Goal: Register for event/course

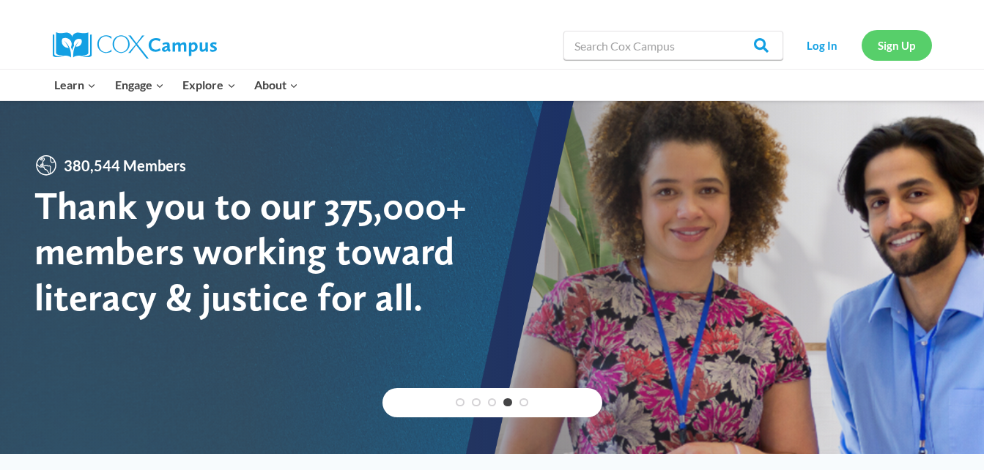
click at [921, 45] on link "Sign Up" at bounding box center [897, 45] width 70 height 30
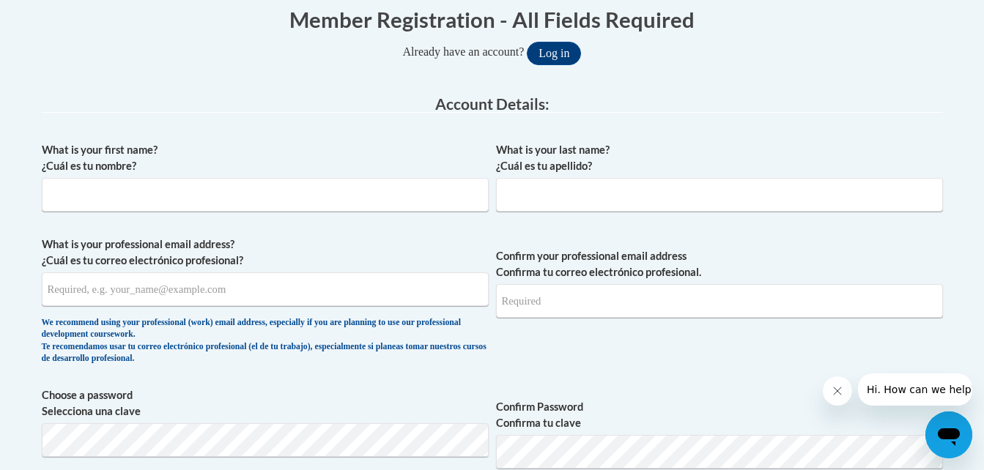
scroll to position [341, 0]
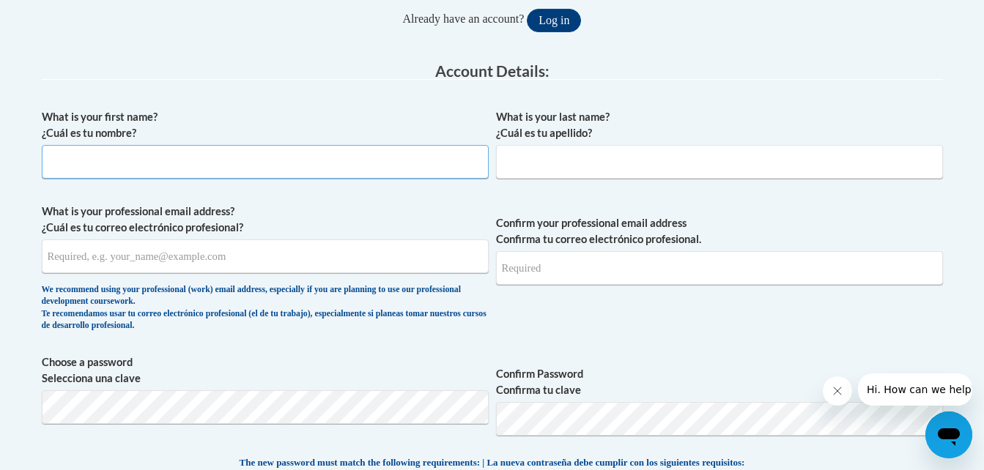
click at [420, 169] on input "What is your first name? ¿Cuál es tu nombre?" at bounding box center [265, 162] width 447 height 34
type input "Fatima"
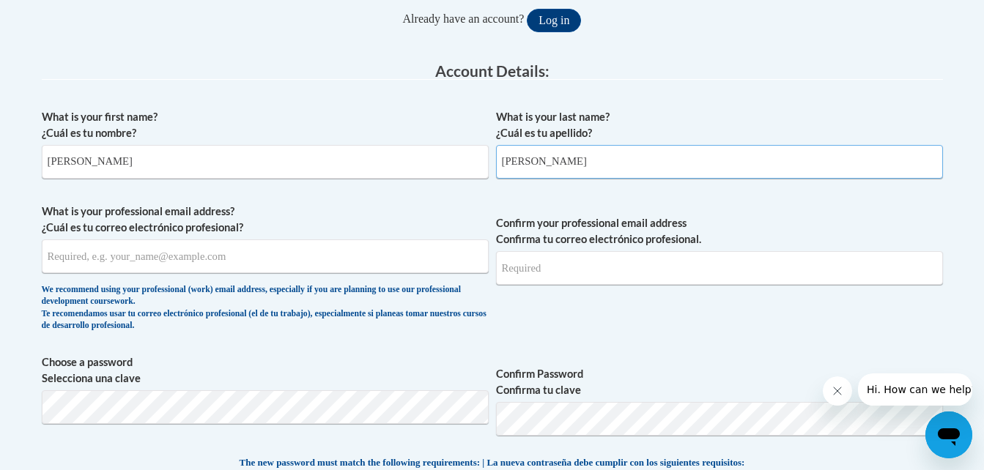
type input "Duque Tovar"
type input "[EMAIL_ADDRESS][DOMAIN_NAME]"
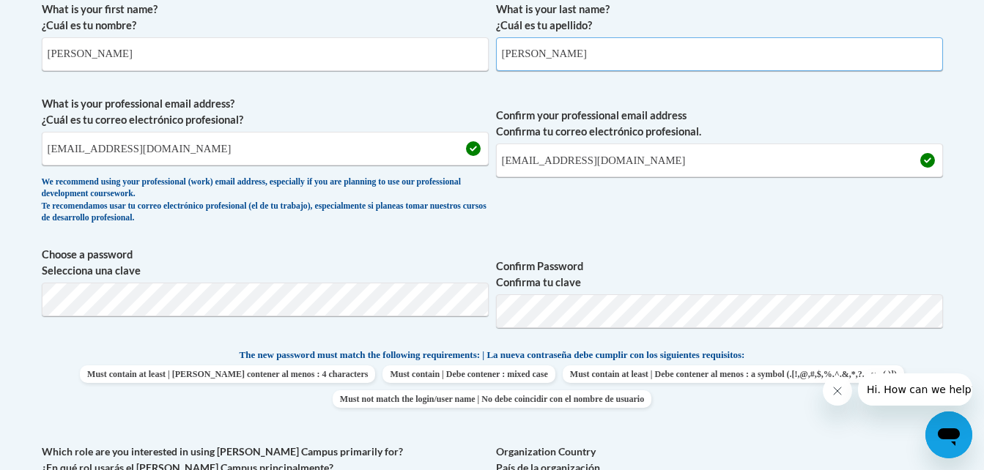
scroll to position [457, 0]
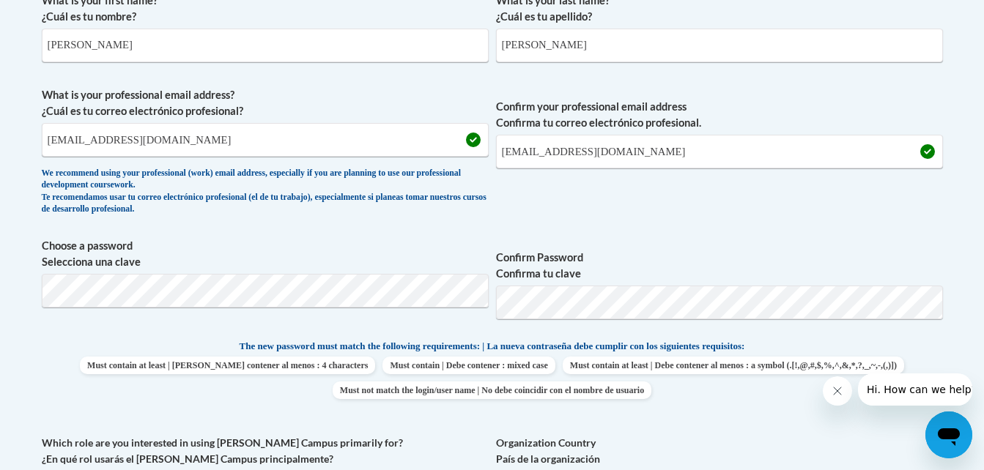
click at [678, 339] on p "The new password must match the following requirements: | La nueva contraseña d…" at bounding box center [492, 348] width 901 height 18
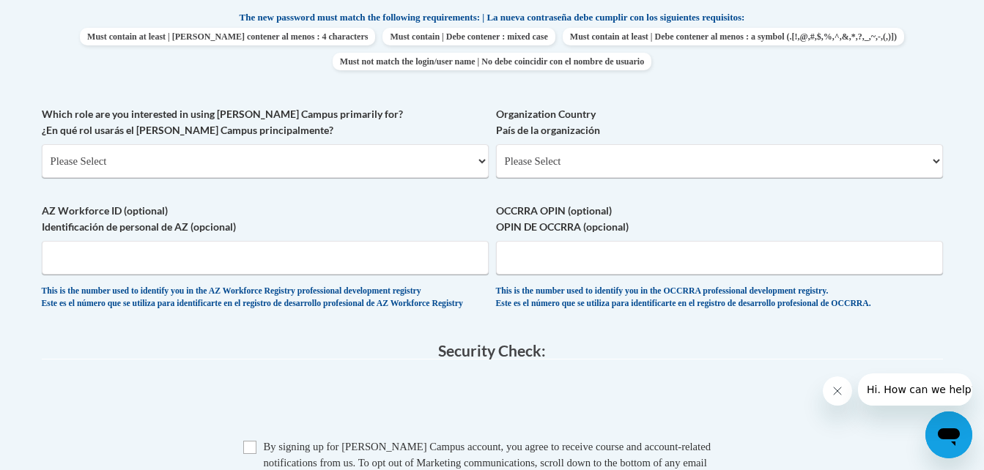
scroll to position [789, 0]
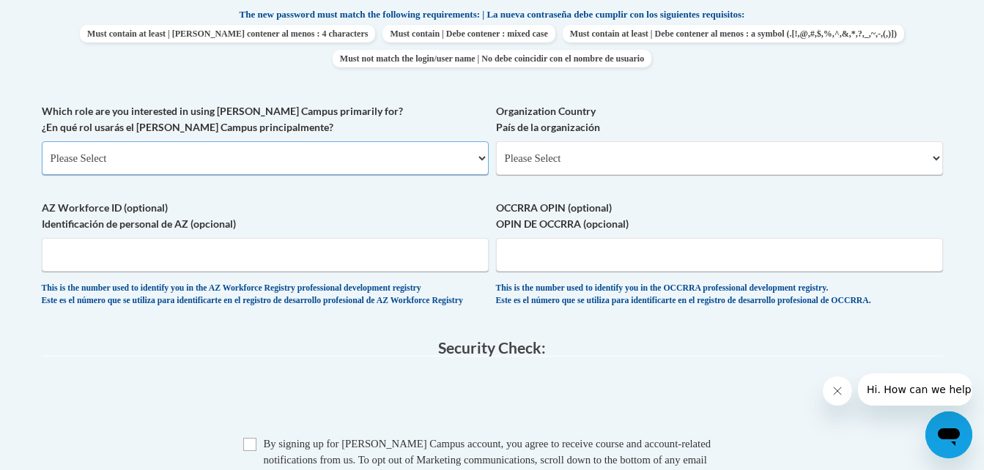
click at [299, 151] on select "Please Select College/University | Colegio/Universidad Community/Nonprofit Part…" at bounding box center [265, 158] width 447 height 34
select select "5a18ea06-2b54-4451-96f2-d152daf9eac5"
click at [42, 141] on select "Please Select College/University | Colegio/Universidad Community/Nonprofit Part…" at bounding box center [265, 158] width 447 height 34
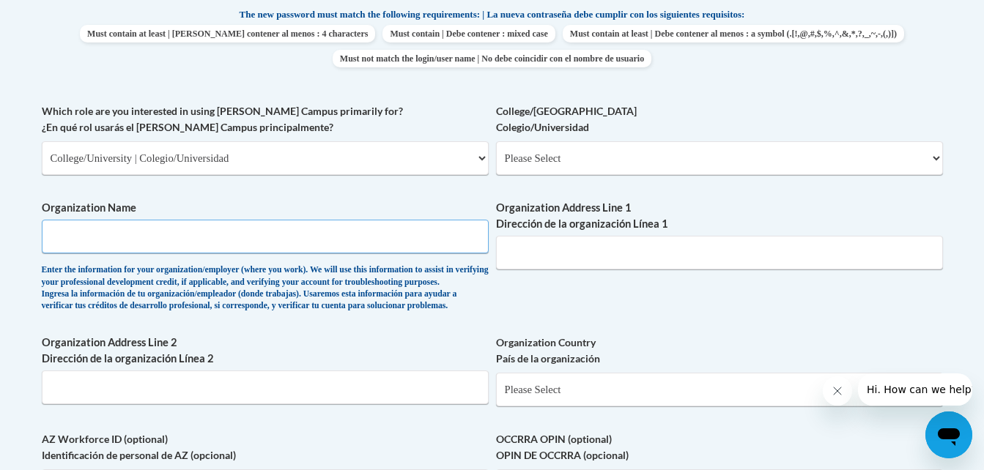
click at [267, 234] on input "Organization Name" at bounding box center [265, 237] width 447 height 34
click at [522, 163] on select "Please Select College/University Staff | Empleado universitario College/Univers…" at bounding box center [719, 158] width 447 height 34
select select "99b32b07-cffc-426c-8bf6-0cd77760d84b"
click at [496, 141] on select "Please Select College/University Staff | Empleado universitario College/Univers…" at bounding box center [719, 158] width 447 height 34
click at [575, 240] on input "Organization Address Line 1 Dirección de la organización Línea 1" at bounding box center [719, 253] width 447 height 34
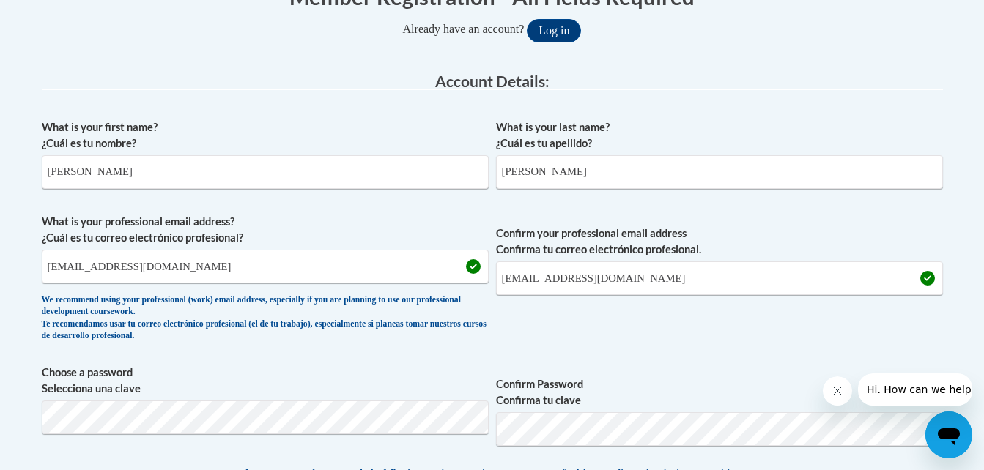
scroll to position [334, 0]
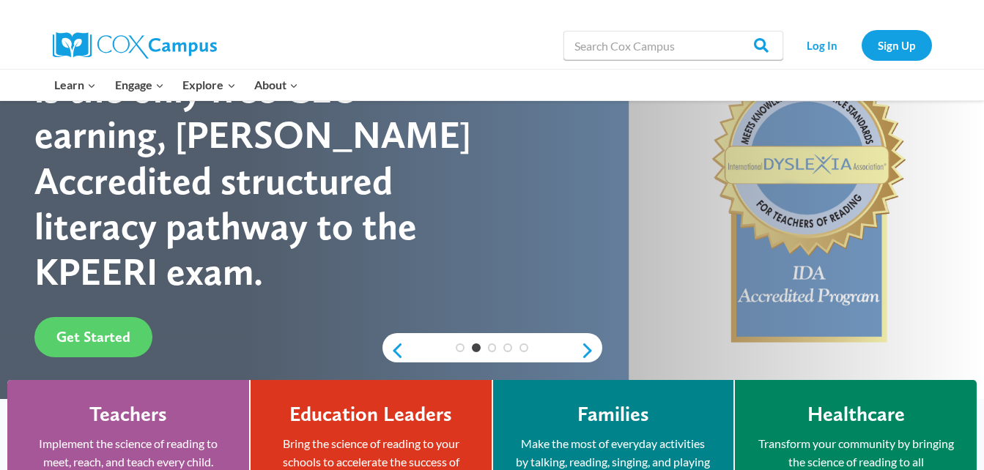
scroll to position [72, 0]
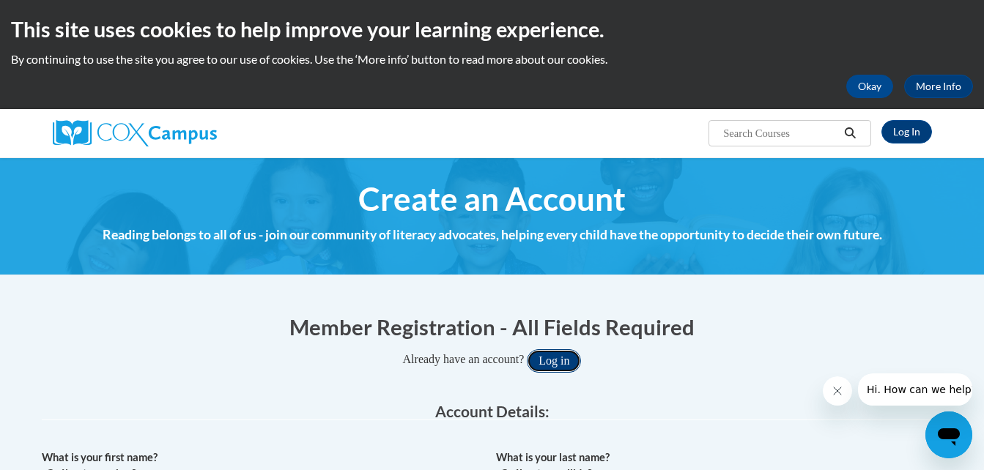
click at [564, 356] on button "Log in" at bounding box center [554, 361] width 54 height 23
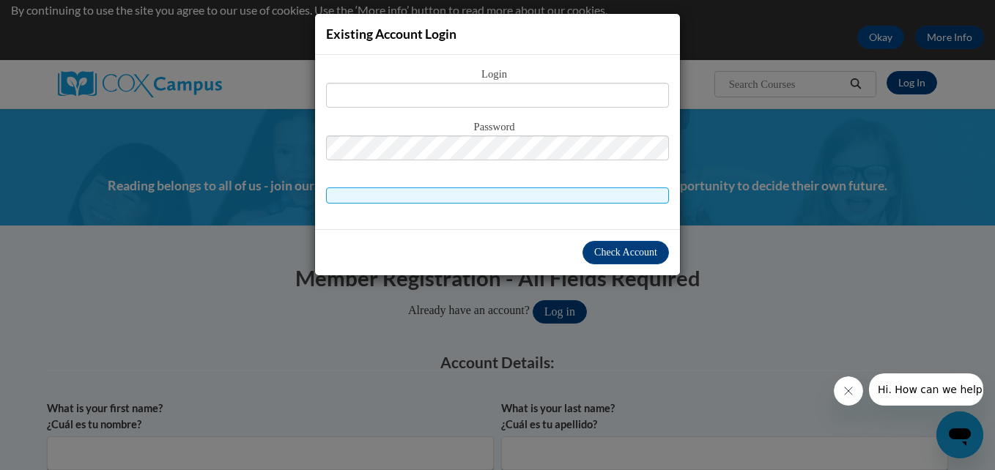
click at [501, 196] on span at bounding box center [497, 196] width 343 height 16
click at [703, 222] on div "Existing Account Login Login Password" at bounding box center [497, 235] width 995 height 470
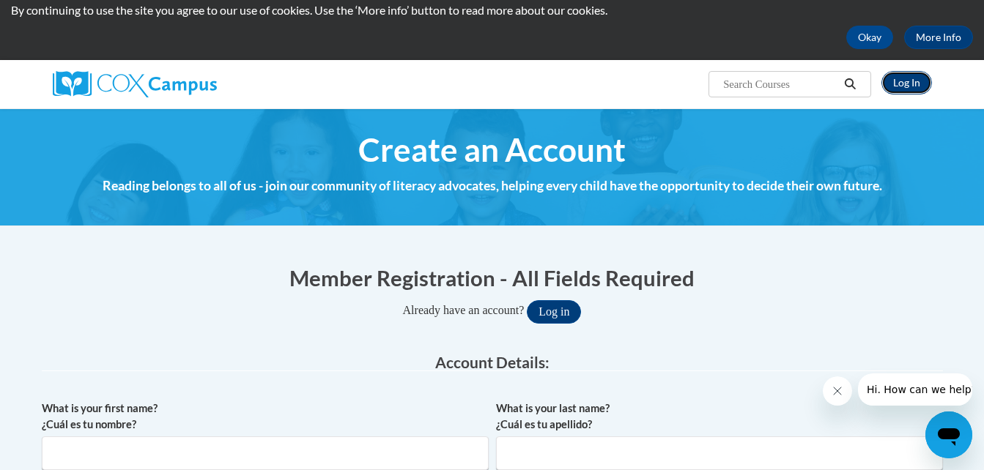
click at [904, 84] on link "Log In" at bounding box center [907, 82] width 51 height 23
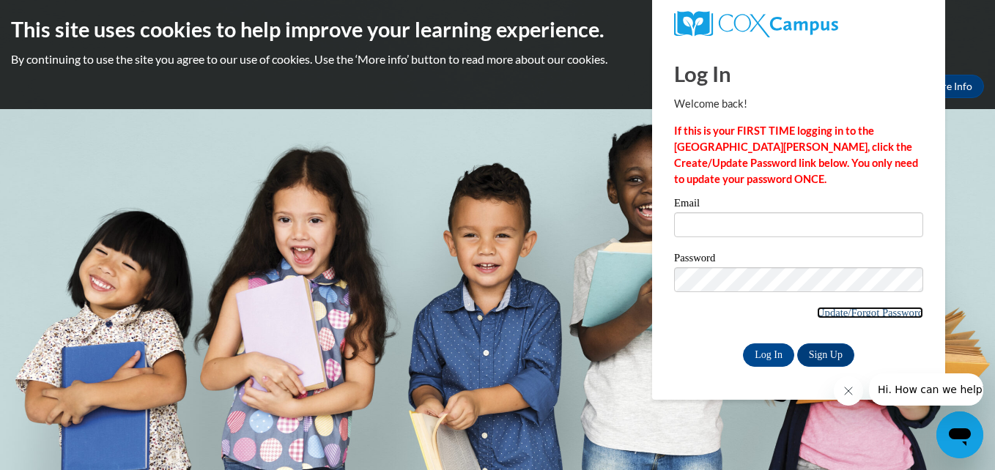
click at [852, 312] on link "Update/Forgot Password" at bounding box center [870, 313] width 106 height 12
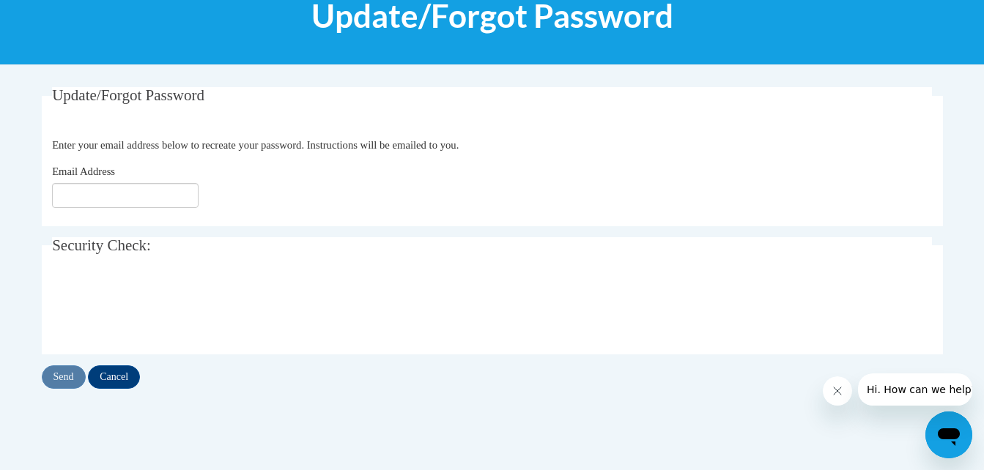
scroll to position [180, 0]
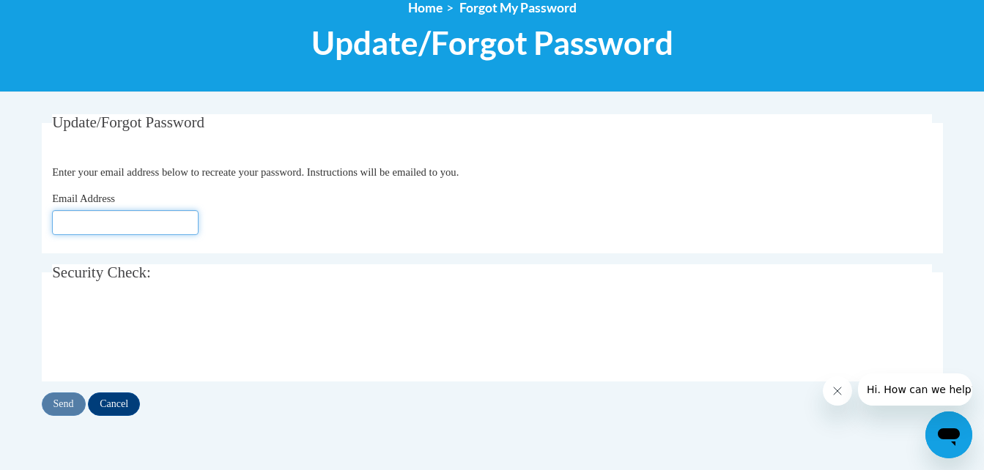
click at [160, 213] on input "Email Address" at bounding box center [125, 222] width 147 height 25
type input "[EMAIL_ADDRESS][DOMAIN_NAME]"
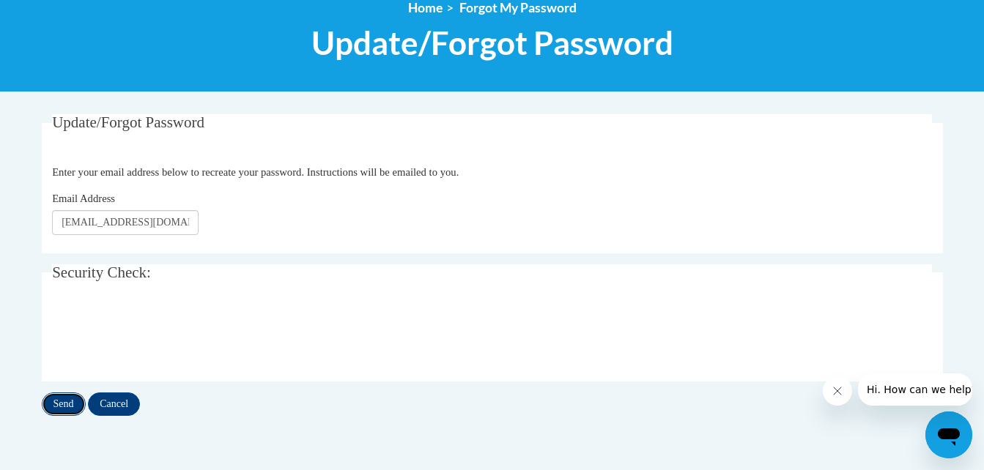
click at [67, 402] on input "Send" at bounding box center [64, 404] width 44 height 23
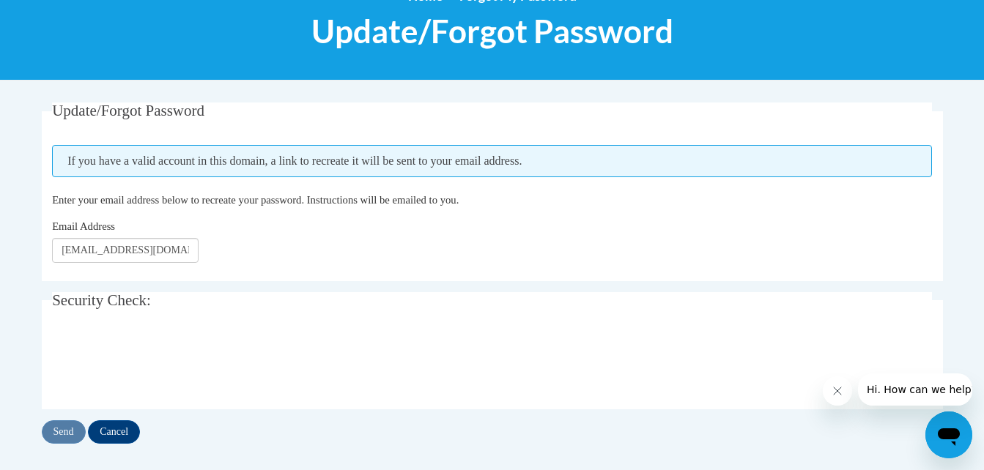
scroll to position [199, 0]
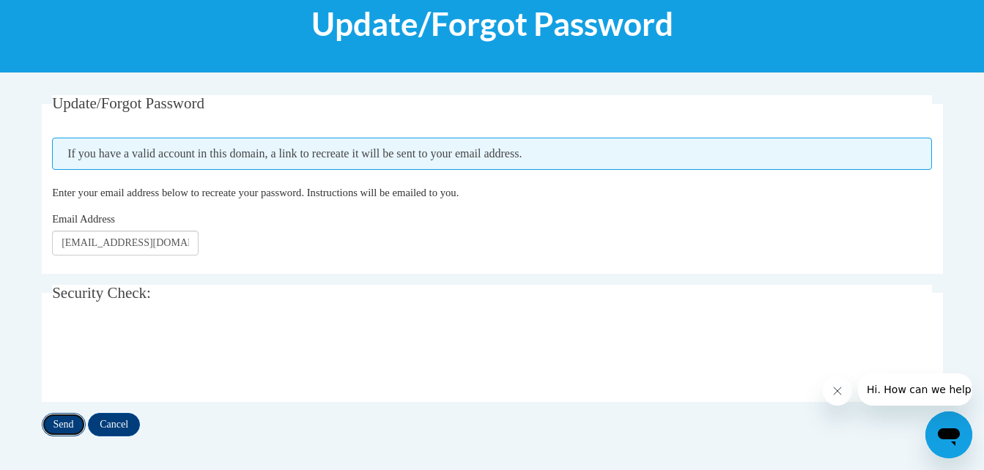
click at [67, 416] on input "Send" at bounding box center [64, 424] width 44 height 23
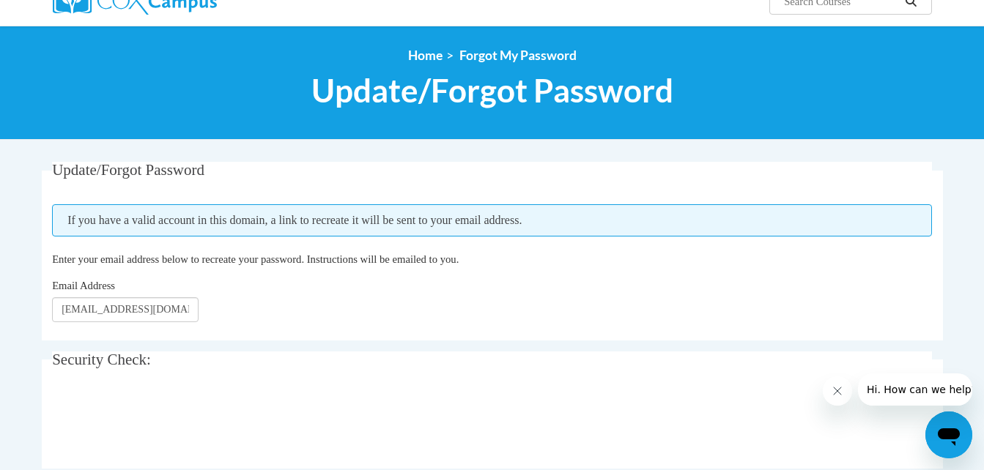
scroll to position [136, 0]
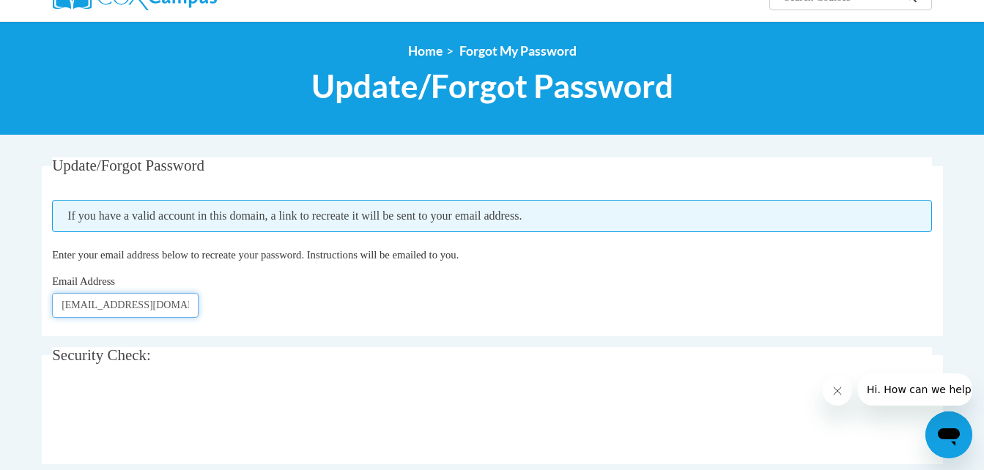
click at [168, 300] on input "[EMAIL_ADDRESS][DOMAIN_NAME]" at bounding box center [125, 305] width 147 height 25
click at [185, 305] on input "[EMAIL_ADDRESS][DOMAIN_NAME]" at bounding box center [125, 305] width 147 height 25
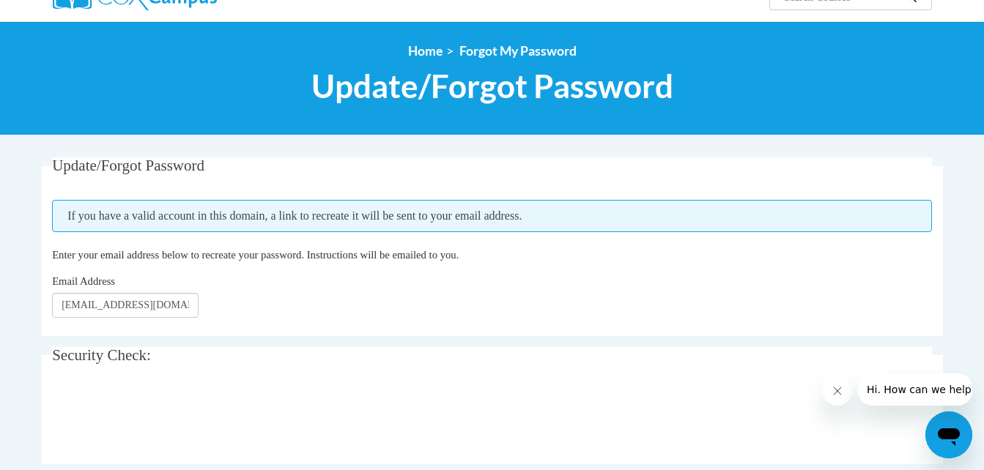
click at [298, 296] on div "Email Address [EMAIL_ADDRESS][DOMAIN_NAME]" at bounding box center [492, 295] width 880 height 45
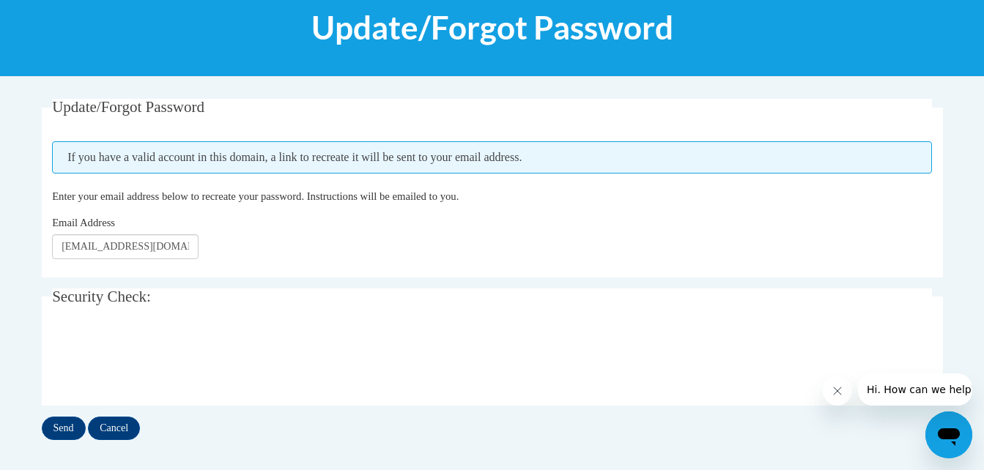
scroll to position [272, 0]
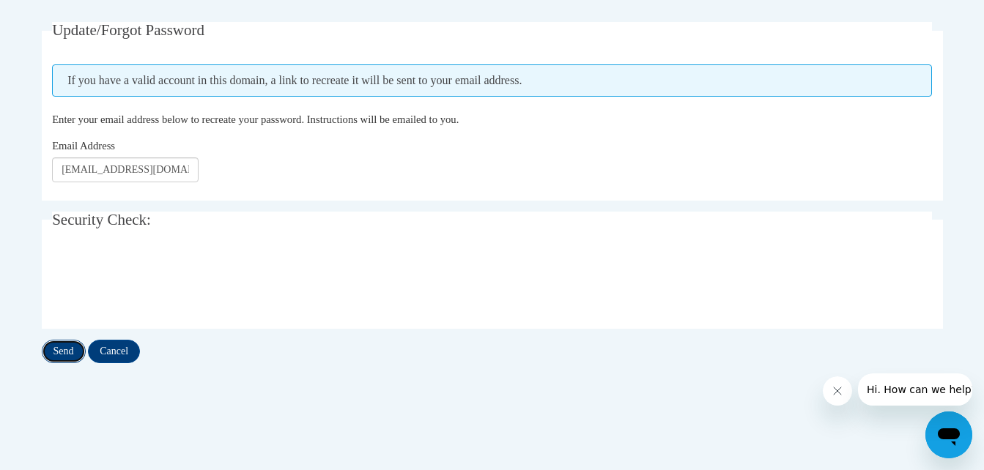
click at [64, 350] on input "Send" at bounding box center [64, 351] width 44 height 23
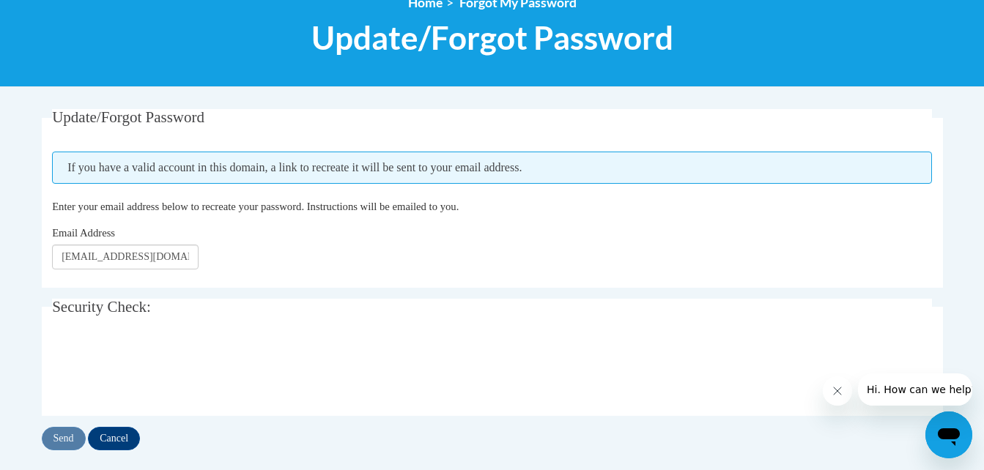
scroll to position [190, 0]
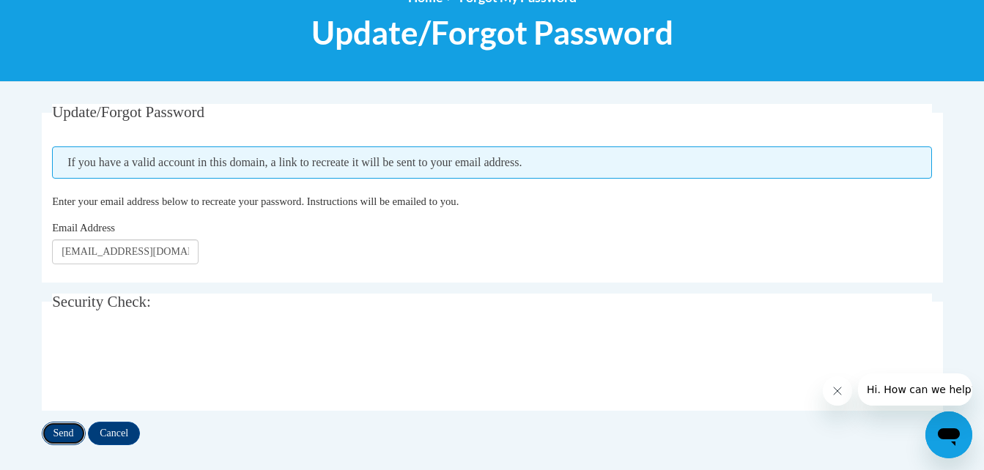
click at [54, 426] on input "Send" at bounding box center [64, 433] width 44 height 23
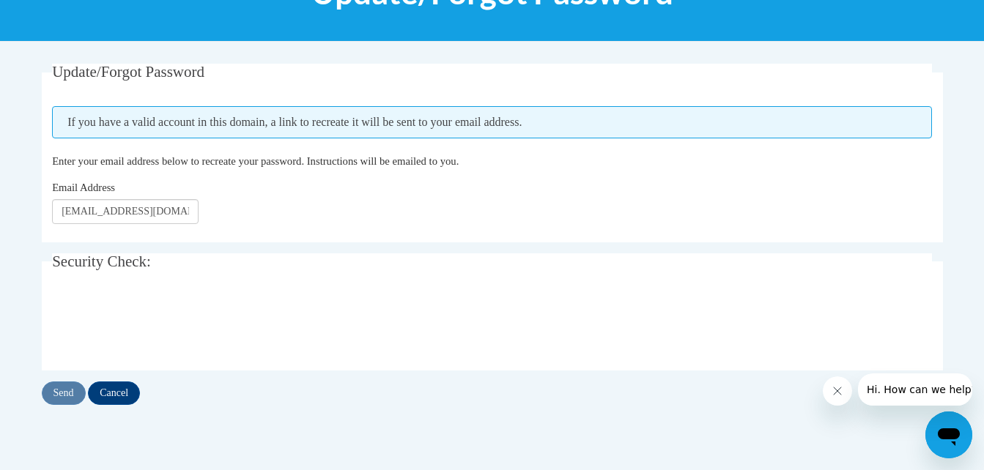
scroll to position [254, 0]
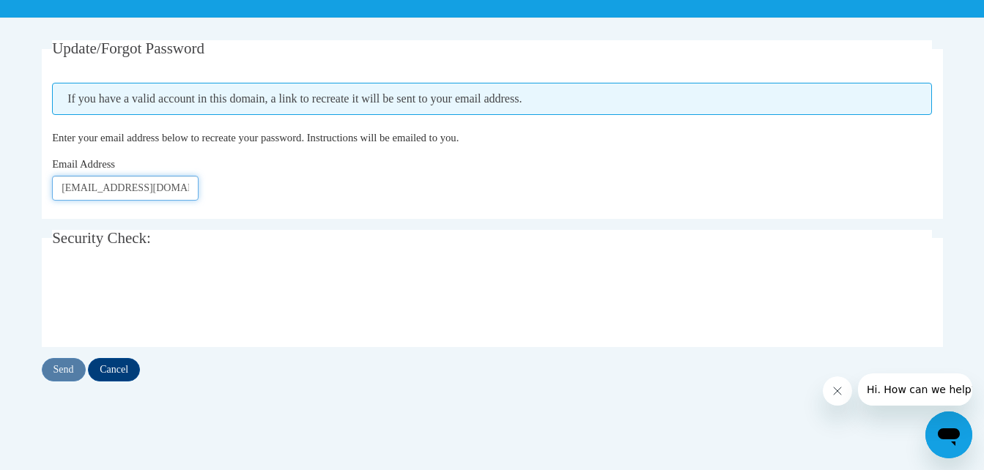
click at [152, 191] on input "[EMAIL_ADDRESS][DOMAIN_NAME]" at bounding box center [125, 188] width 147 height 25
click at [188, 189] on input "[EMAIL_ADDRESS][DOMAIN_NAME]" at bounding box center [125, 188] width 147 height 25
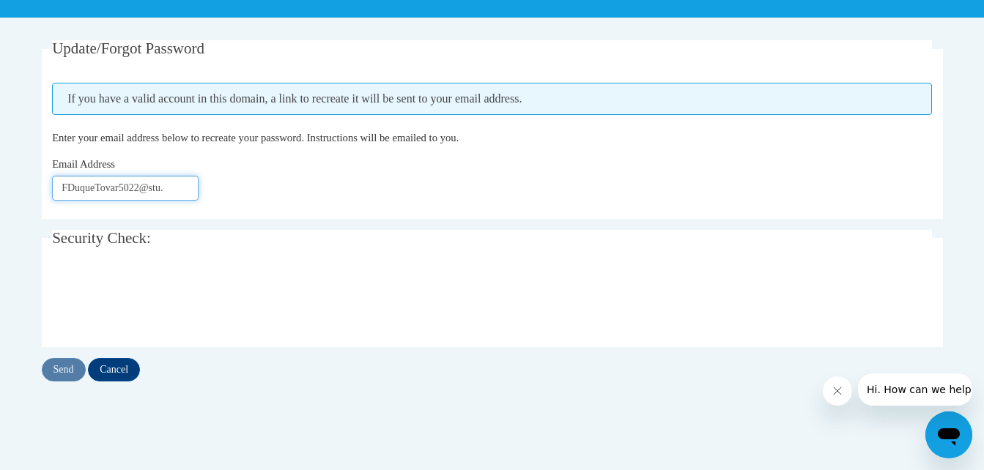
scroll to position [0, 0]
click at [188, 189] on input "FDuqueTovar50@" at bounding box center [125, 188] width 147 height 25
click at [169, 182] on input "FDuqueTovar50@" at bounding box center [125, 188] width 147 height 25
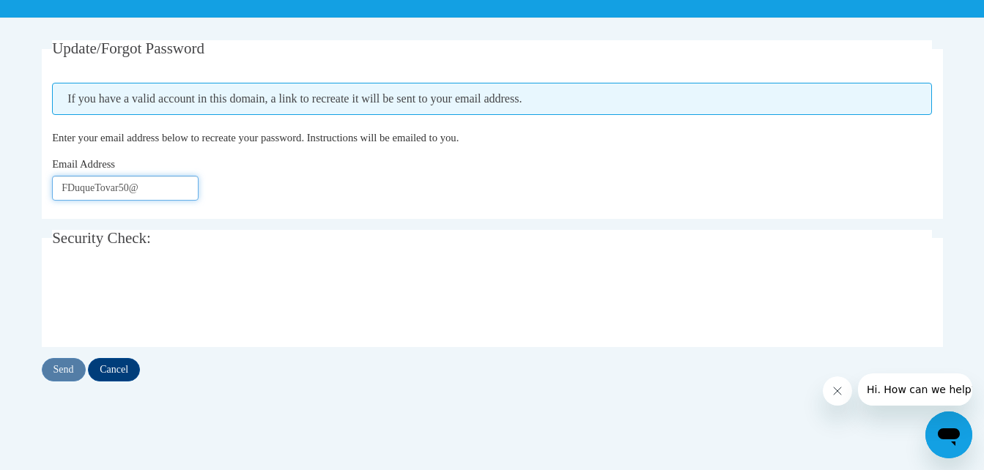
click at [155, 188] on input "FDuqueTovar50@" at bounding box center [125, 188] width 147 height 25
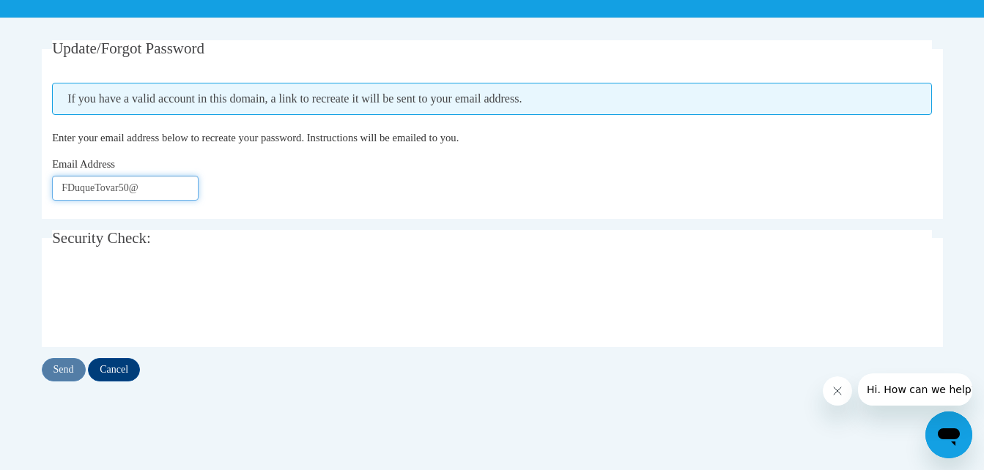
type input "FDuqueTovar50@"
type input "[EMAIL_ADDRESS][DOMAIN_NAME]"
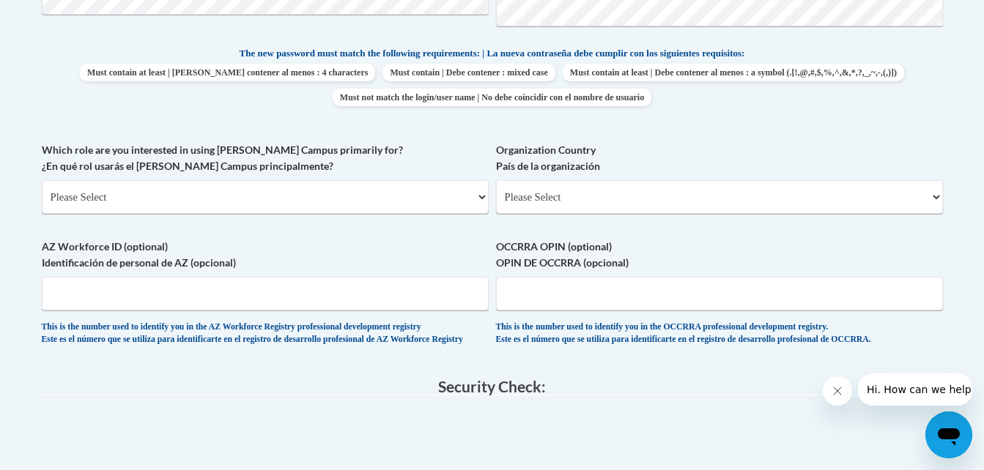
scroll to position [742, 0]
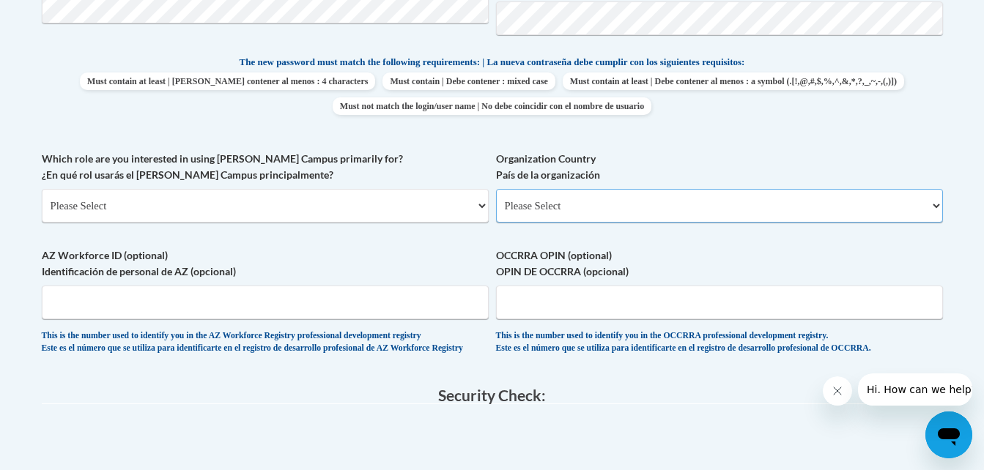
click at [813, 205] on select "Please Select [GEOGRAPHIC_DATA] | [GEOGRAPHIC_DATA] Outside of [GEOGRAPHIC_DATA…" at bounding box center [719, 206] width 447 height 34
select select "ad49bcad-a171-4b2e-b99c-48b446064914"
click at [496, 189] on select "Please Select [GEOGRAPHIC_DATA] | [GEOGRAPHIC_DATA] Outside of [GEOGRAPHIC_DATA…" at bounding box center [719, 206] width 447 height 34
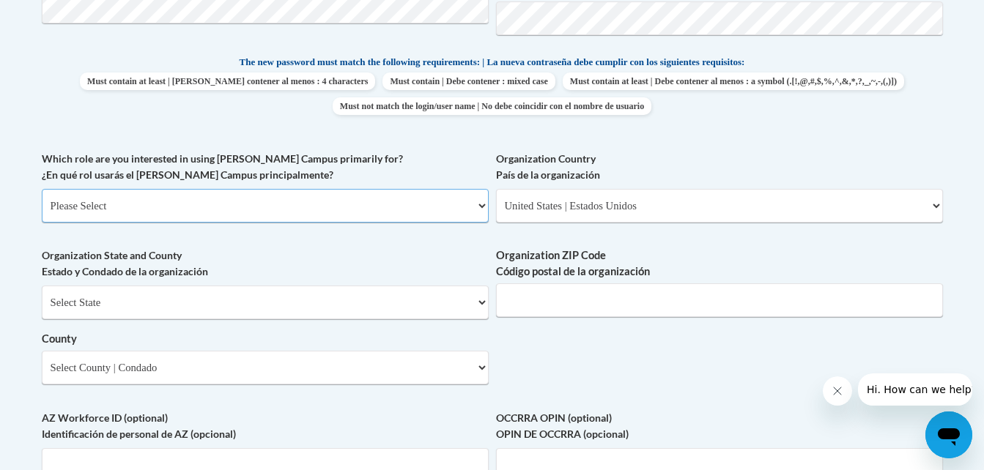
click at [385, 202] on select "Please Select College/University | Colegio/Universidad Community/Nonprofit Part…" at bounding box center [265, 206] width 447 height 34
select select "5a18ea06-2b54-4451-96f2-d152daf9eac5"
click at [42, 189] on select "Please Select College/University | Colegio/Universidad Community/Nonprofit Part…" at bounding box center [265, 206] width 447 height 34
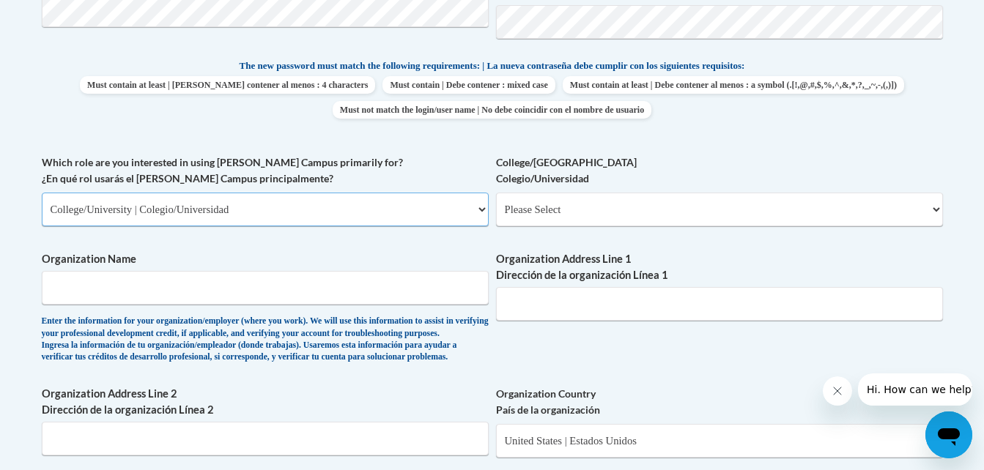
scroll to position [734, 0]
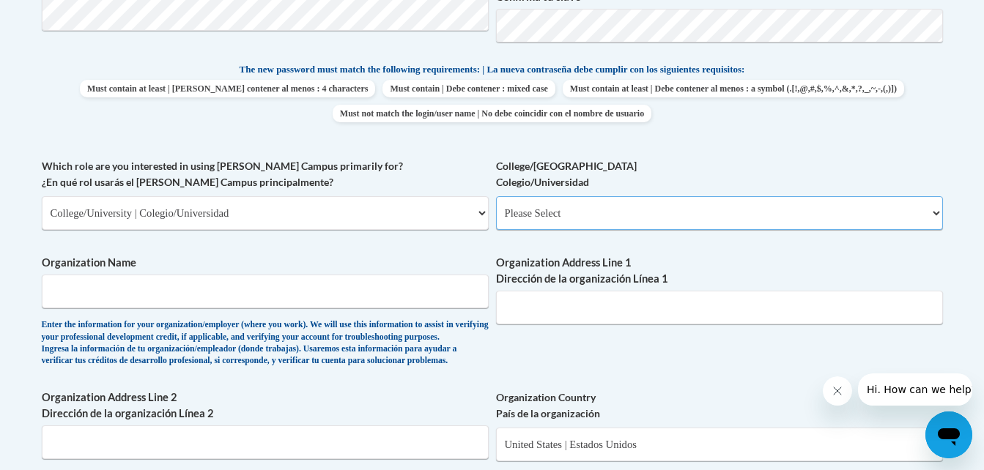
click at [814, 202] on select "Please Select College/University Staff | Empleado universitario College/Univers…" at bounding box center [719, 213] width 447 height 34
select select "c8743970-7742-49d2-af9e-5c4138019e9a"
click at [496, 196] on select "Please Select College/University Staff | Empleado universitario College/Univers…" at bounding box center [719, 213] width 447 height 34
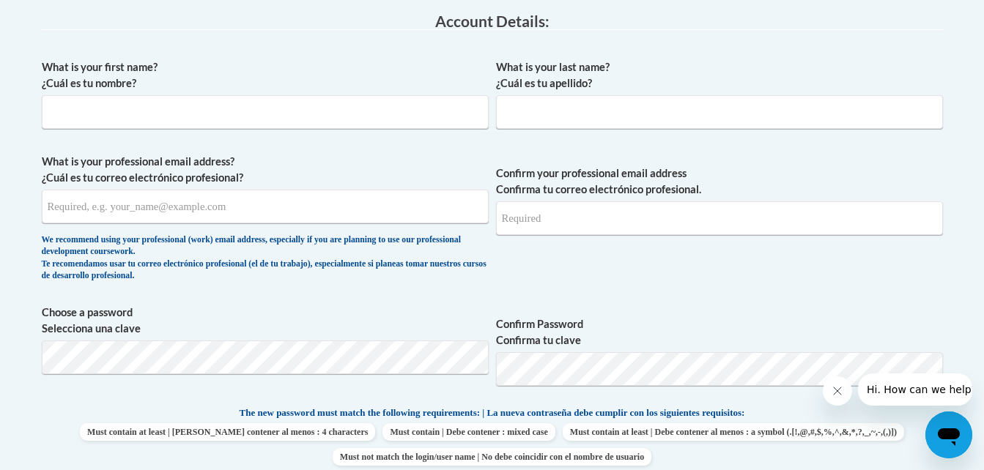
scroll to position [383, 0]
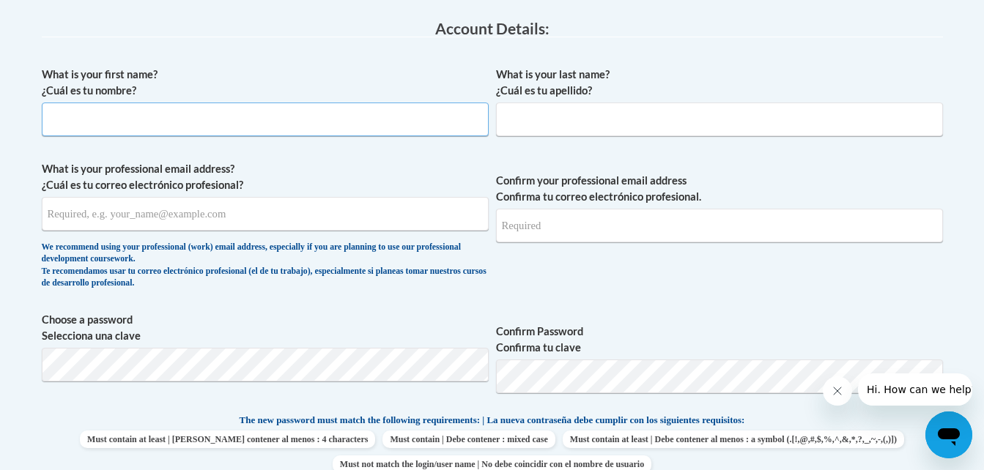
click at [405, 105] on input "What is your first name? ¿Cuál es tu nombre?" at bounding box center [265, 120] width 447 height 34
type input "Fatima"
type input "Duque Tovar"
type input "FDuqueTovar5022@stu.southernregional.edu"
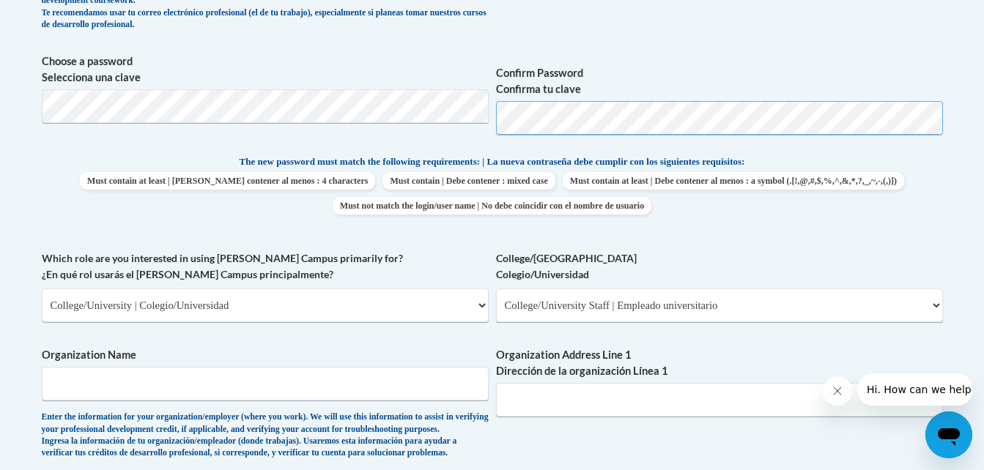
scroll to position [679, 0]
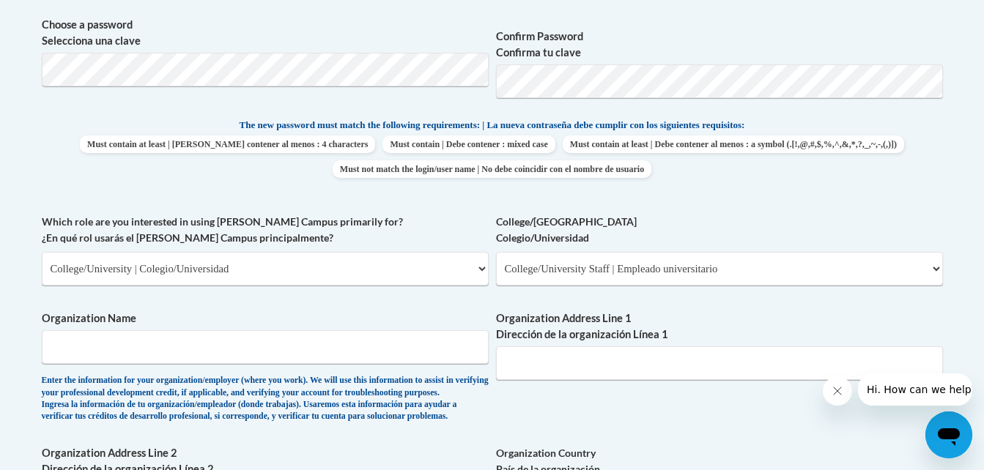
click at [912, 106] on span "Confirm Password Confirma tu clave" at bounding box center [719, 63] width 447 height 93
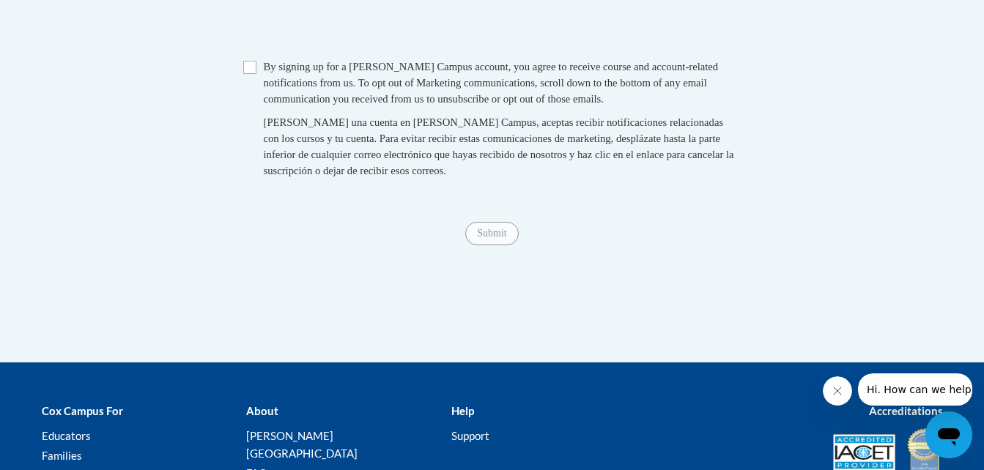
scroll to position [1546, 0]
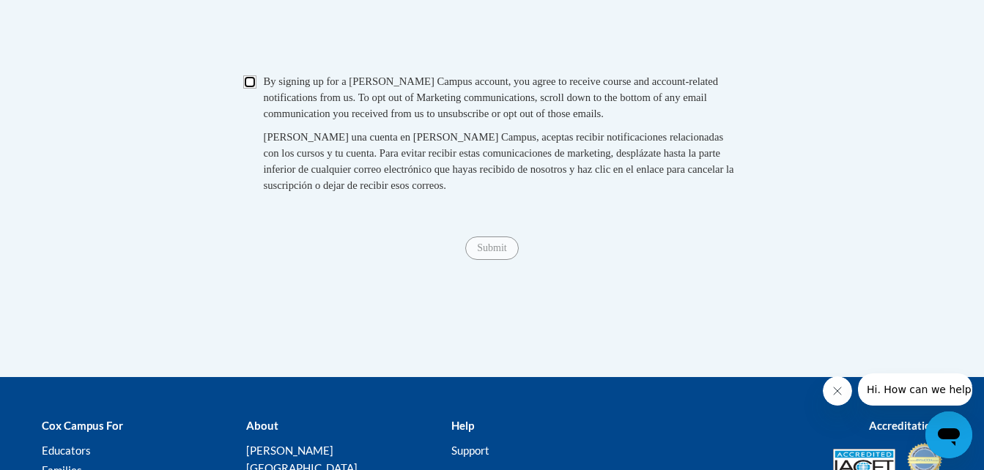
click at [245, 89] on input "Checkbox" at bounding box center [249, 81] width 13 height 13
checkbox input "true"
click at [485, 260] on input "Submit" at bounding box center [491, 248] width 53 height 23
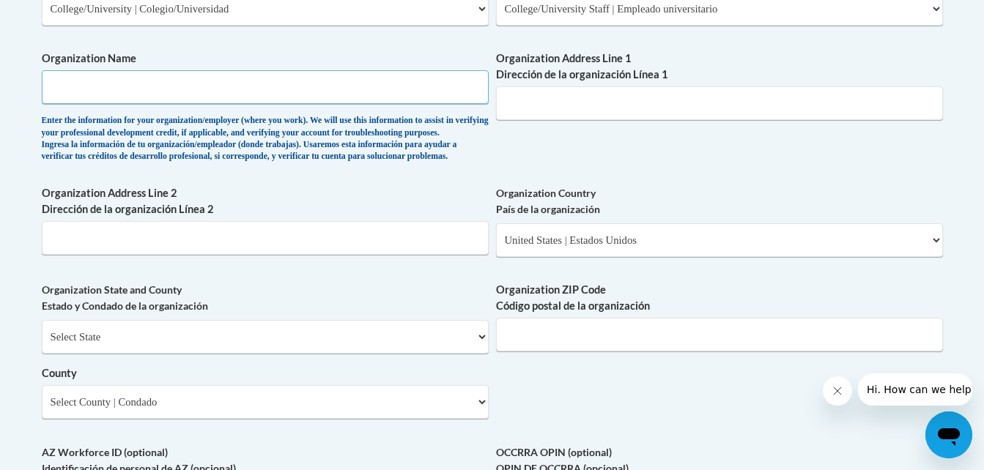
scroll to position [872, 0]
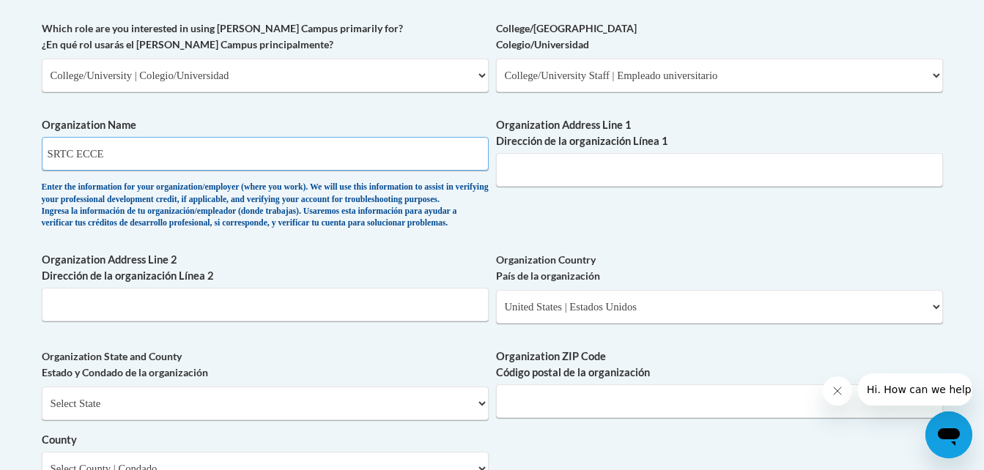
type input "SRTC ECCE"
click at [614, 176] on input "Organization Address Line 1 Dirección de la organización Línea 1" at bounding box center [719, 170] width 447 height 34
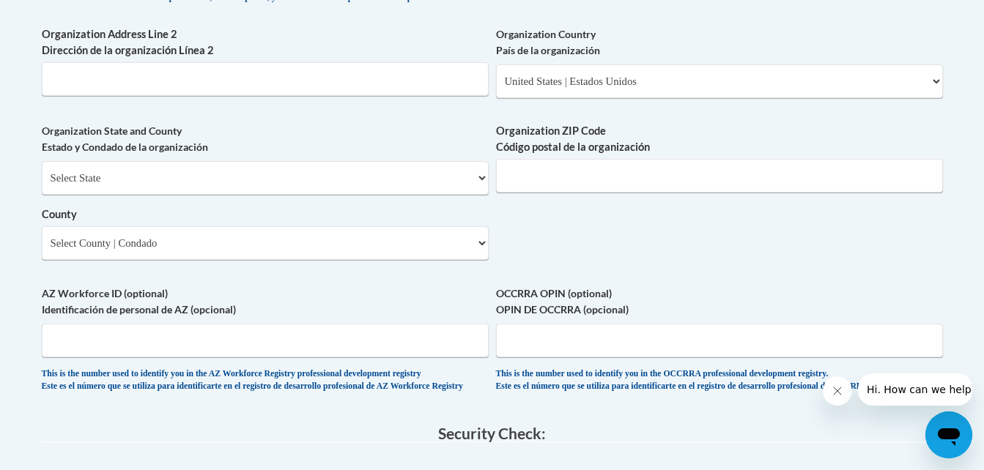
scroll to position [1094, 0]
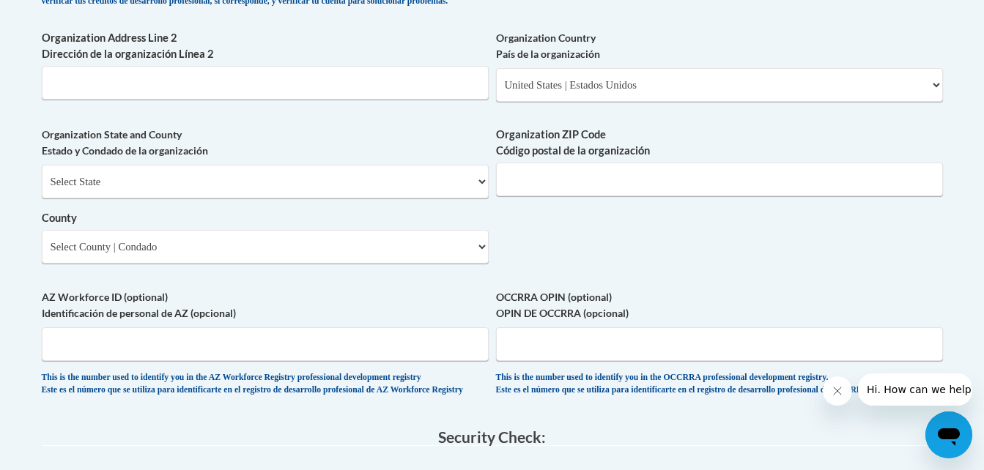
type input "SRTC"
click at [457, 199] on select "Select State Alabama Alaska Arizona Arkansas California Colorado Connecticut De…" at bounding box center [265, 182] width 447 height 34
select select "Georgia"
click at [42, 189] on select "Select State Alabama Alaska Arizona Arkansas California Colorado Connecticut De…" at bounding box center [265, 182] width 447 height 34
click at [386, 264] on select "Select County Appling Atkinson Bacon Baker Baldwin Banks Barrow Bartow Ben Hill…" at bounding box center [265, 247] width 447 height 34
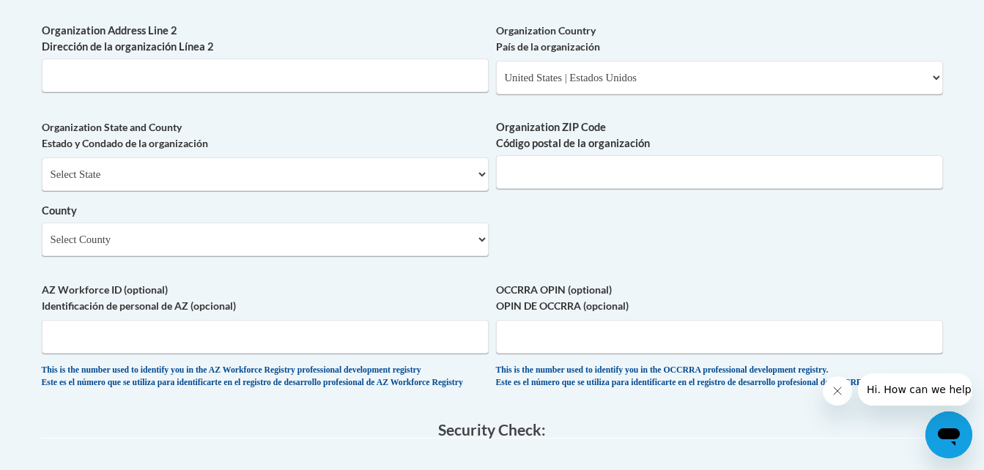
scroll to position [1123, 0]
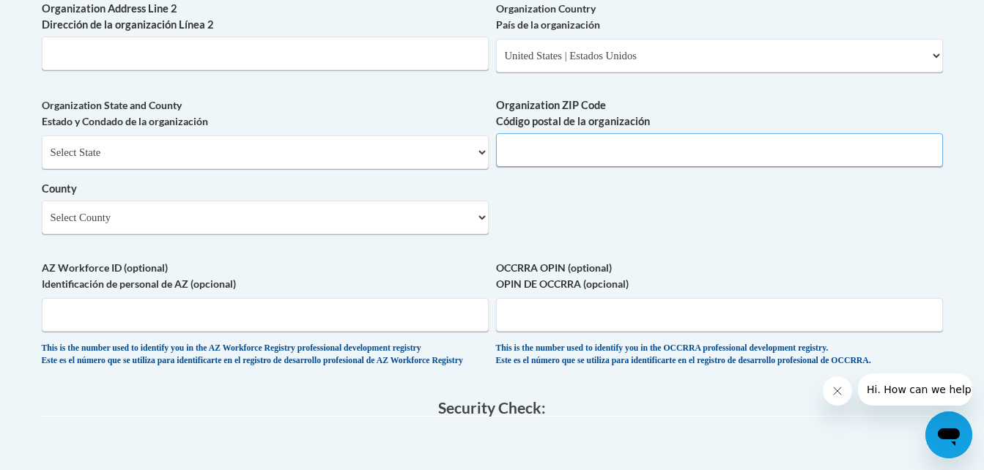
click at [736, 167] on input "Organization ZIP Code Código postal de la organización" at bounding box center [719, 150] width 447 height 34
click at [450, 234] on select "Select County Appling Atkinson Bacon Baker Baldwin Banks Barrow Bartow Ben Hill…" at bounding box center [265, 218] width 447 height 34
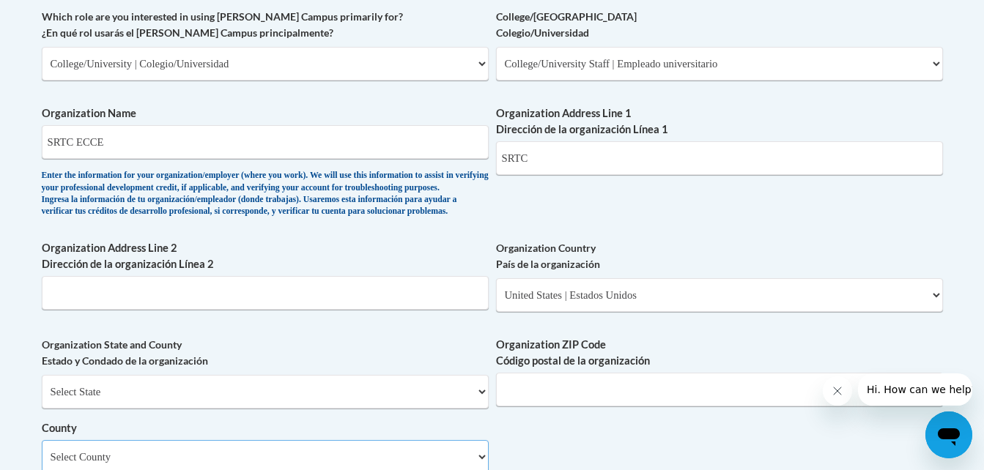
scroll to position [880, 0]
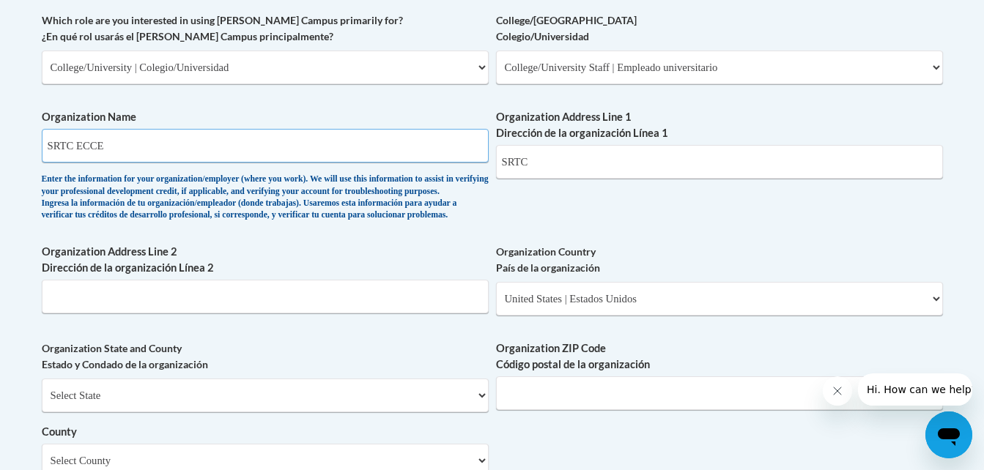
click at [368, 144] on input "SRTC ECCE" at bounding box center [265, 146] width 447 height 34
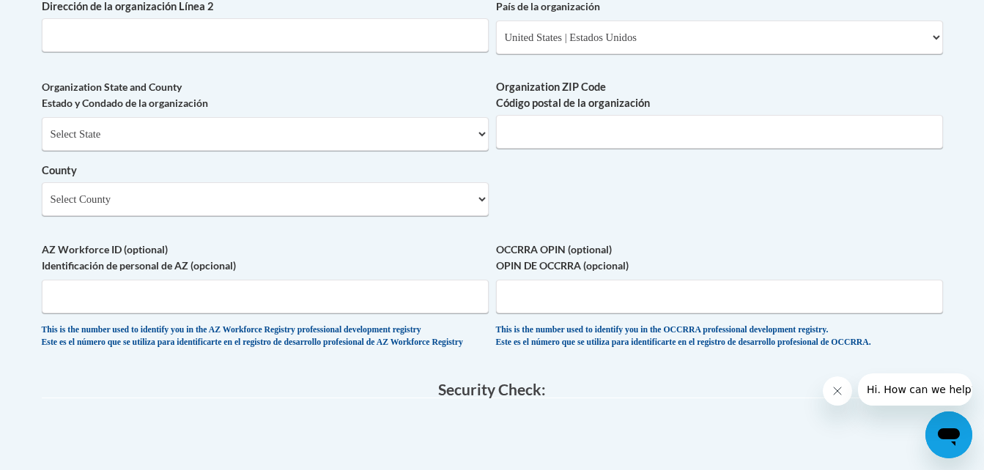
scroll to position [1156, 0]
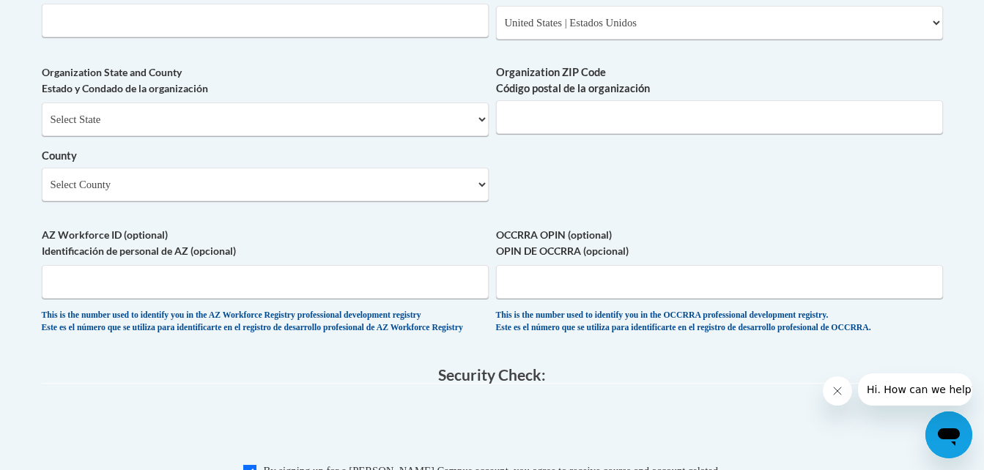
type input "SRTC"
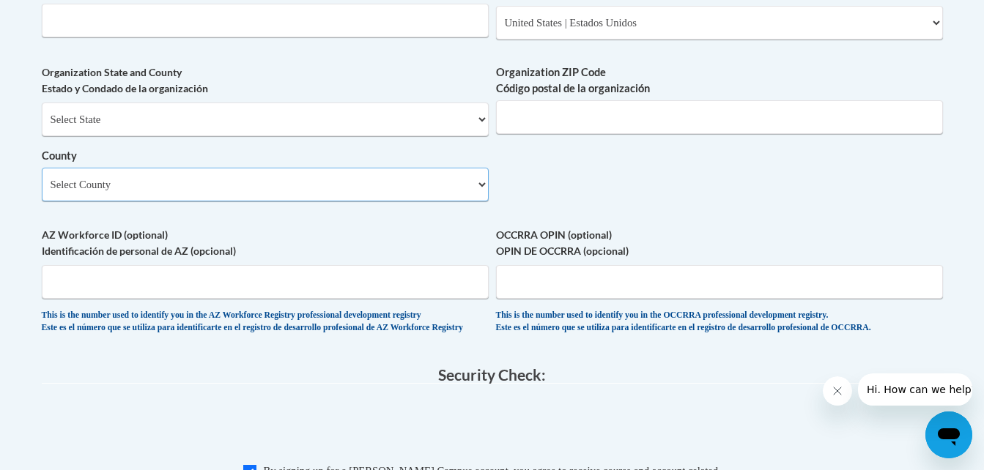
click at [374, 202] on select "Select County Appling Atkinson Bacon Baker Baldwin Banks Barrow Bartow Ben Hill…" at bounding box center [265, 185] width 447 height 34
click at [350, 202] on select "Select County Appling Atkinson Bacon Baker Baldwin Banks Barrow Bartow Ben Hill…" at bounding box center [265, 185] width 447 height 34
click at [392, 202] on select "Select County Appling Atkinson Bacon Baker Baldwin Banks Barrow Bartow Ben Hill…" at bounding box center [265, 185] width 447 height 34
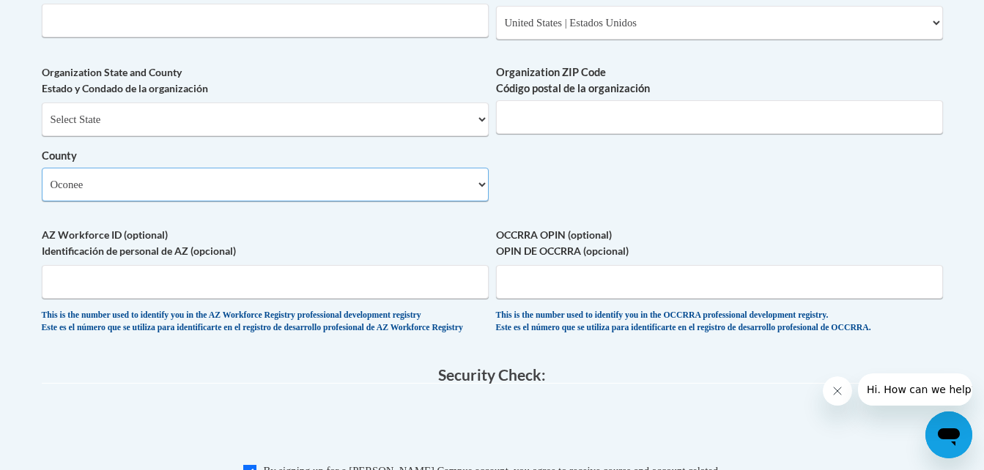
click at [392, 202] on select "Select County Appling Atkinson Bacon Baker Baldwin Banks Barrow Bartow Ben Hill…" at bounding box center [265, 185] width 447 height 34
click at [480, 202] on select "Select County Appling Atkinson Bacon Baker Baldwin Banks Barrow Bartow Ben Hill…" at bounding box center [265, 185] width 447 height 34
select select "Tift"
click at [42, 192] on select "Select County Appling Atkinson Bacon Baker Baldwin Banks Barrow Bartow Ben Hill…" at bounding box center [265, 185] width 447 height 34
click at [392, 202] on select "Select County Appling Atkinson Bacon Baker Baldwin Banks Barrow Bartow Ben Hill…" at bounding box center [265, 185] width 447 height 34
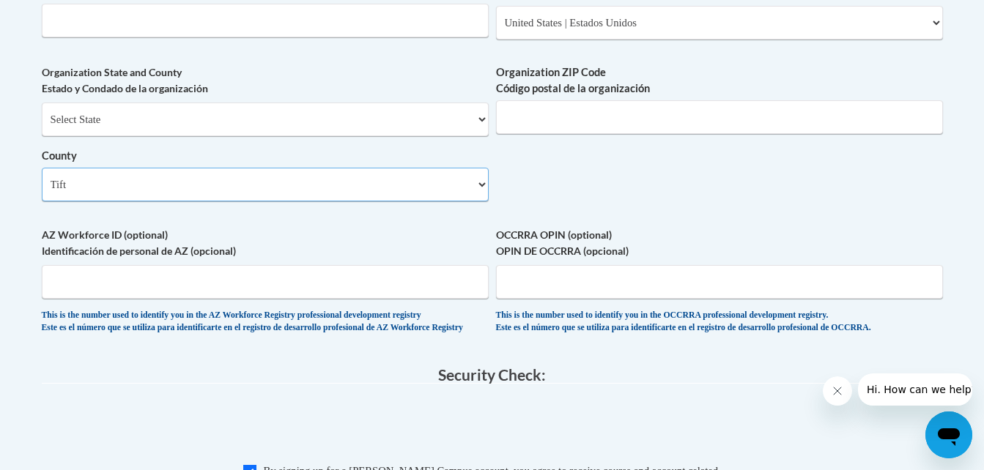
click at [42, 192] on select "Select County Appling Atkinson Bacon Baker Baldwin Banks Barrow Bartow Ben Hill…" at bounding box center [265, 185] width 447 height 34
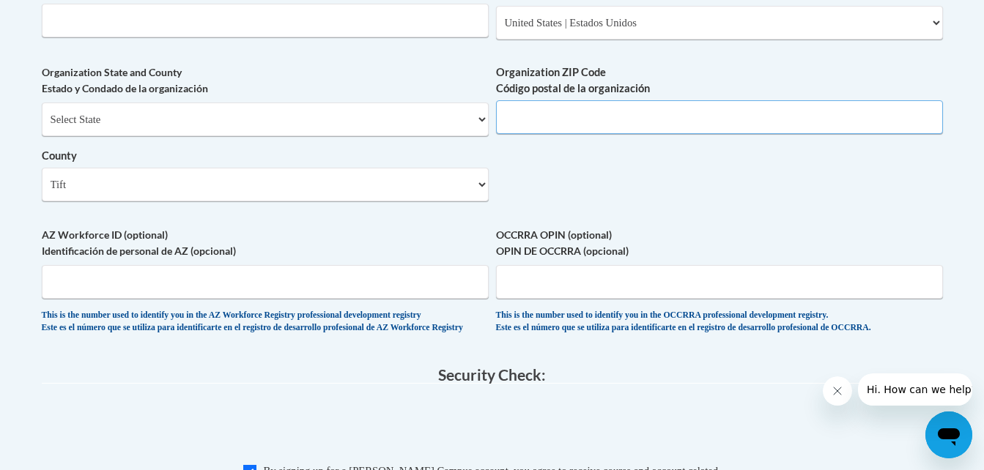
click at [558, 128] on input "Organization ZIP Code Código postal de la organización" at bounding box center [719, 117] width 447 height 34
type input "31794"
click at [840, 259] on label "OCCRRA OPIN (optional) OPIN DE OCCRRA (opcional)" at bounding box center [719, 243] width 447 height 32
click at [840, 265] on input "OCCRRA OPIN (optional) OPIN DE OCCRRA (opcional)" at bounding box center [719, 282] width 447 height 34
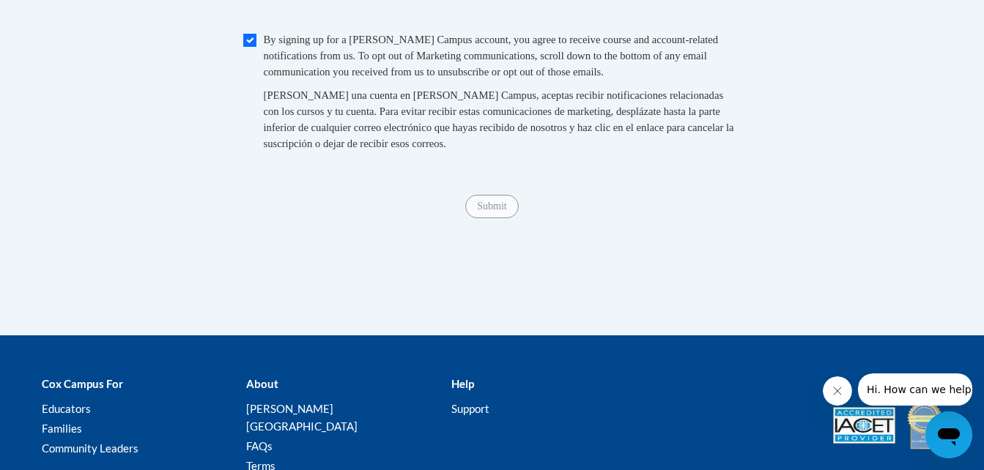
scroll to position [1559, 0]
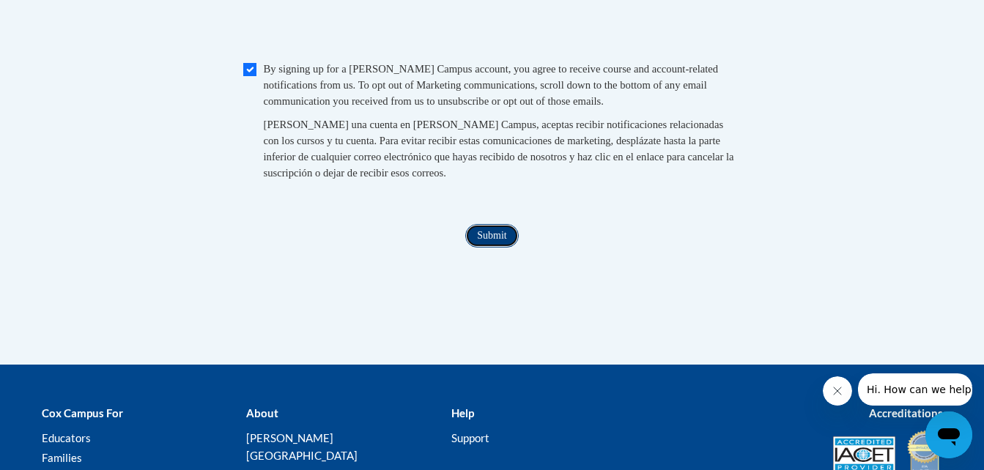
click at [488, 248] on input "Submit" at bounding box center [491, 235] width 53 height 23
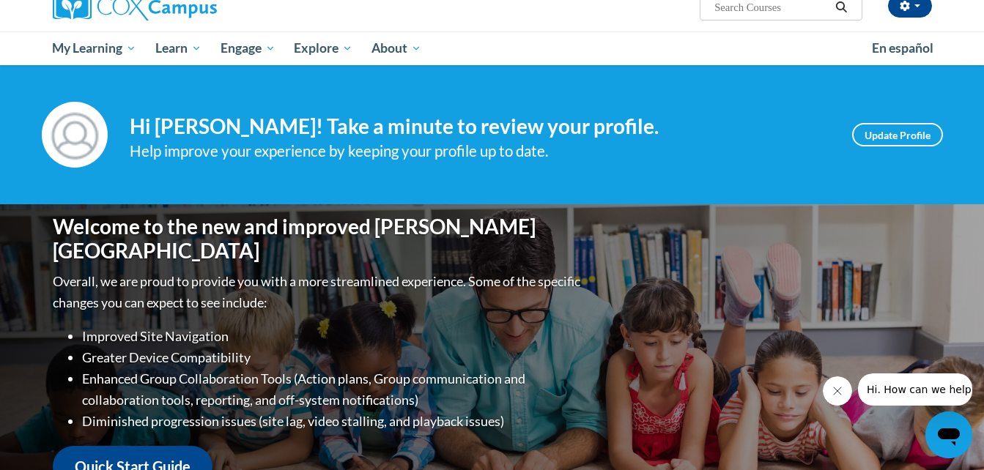
scroll to position [112, 0]
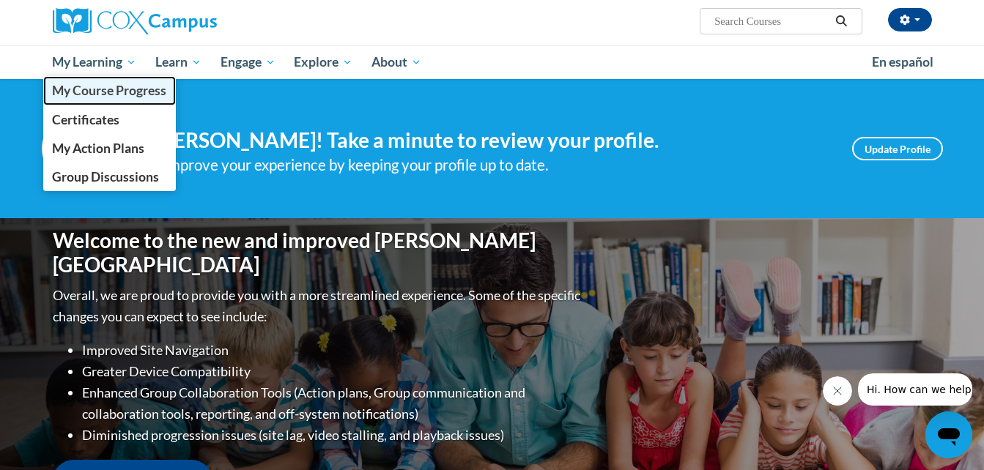
click at [119, 91] on span "My Course Progress" at bounding box center [109, 90] width 114 height 15
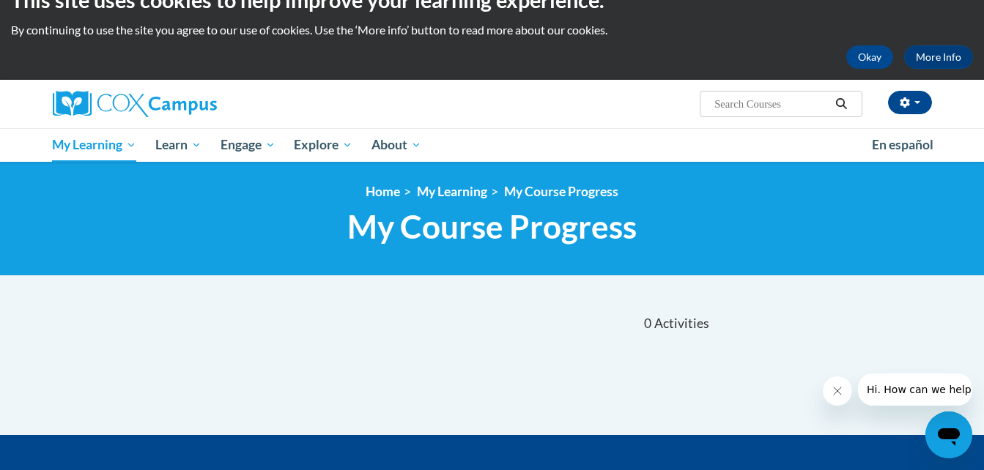
scroll to position [4, 0]
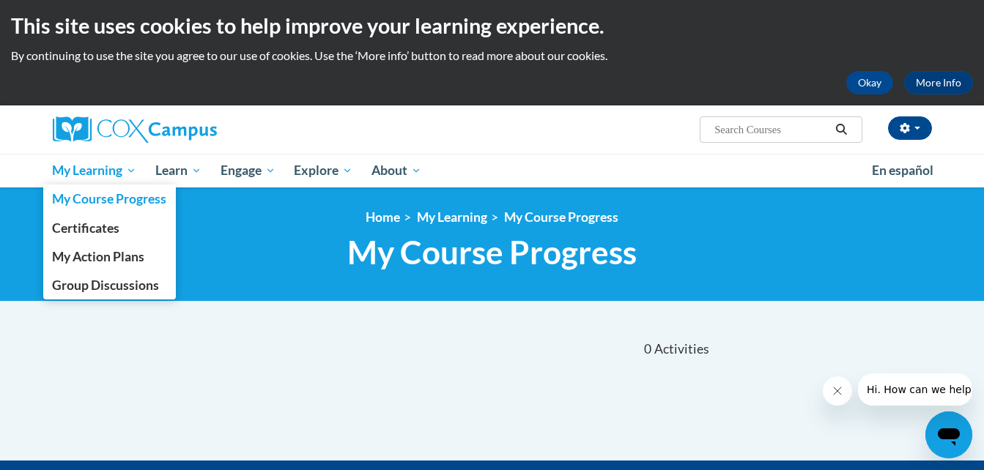
click at [130, 166] on span "My Learning" at bounding box center [94, 171] width 84 height 18
click at [114, 280] on span "Group Discussions" at bounding box center [105, 285] width 107 height 15
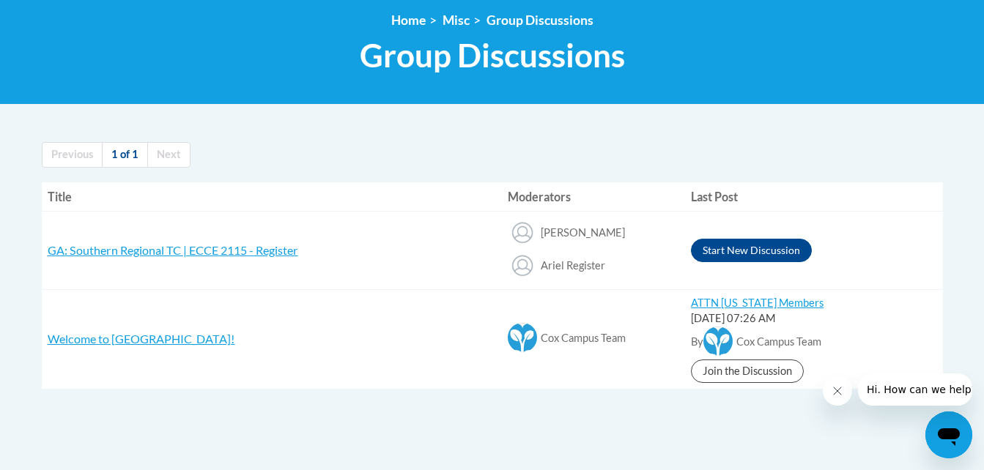
scroll to position [202, 0]
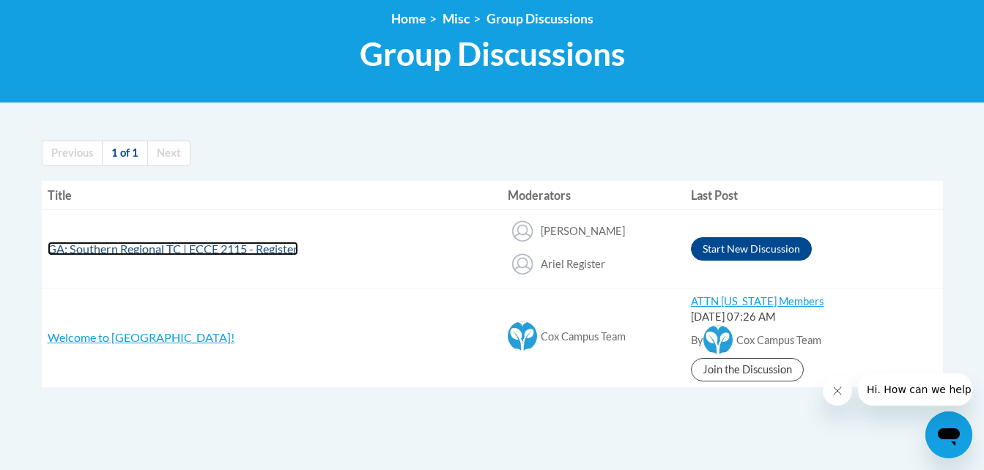
click at [215, 248] on span "GA: Southern Regional TC | ECCE 2115 - Register" at bounding box center [173, 249] width 251 height 14
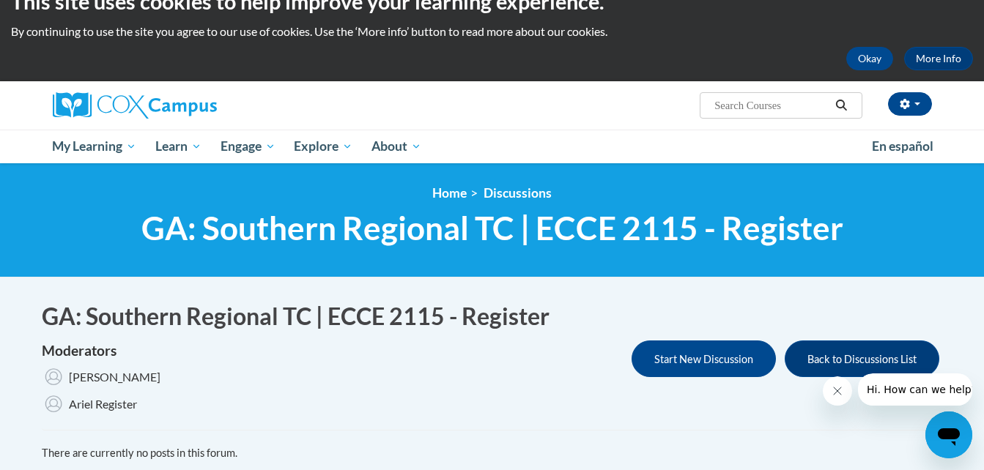
scroll to position [26, 0]
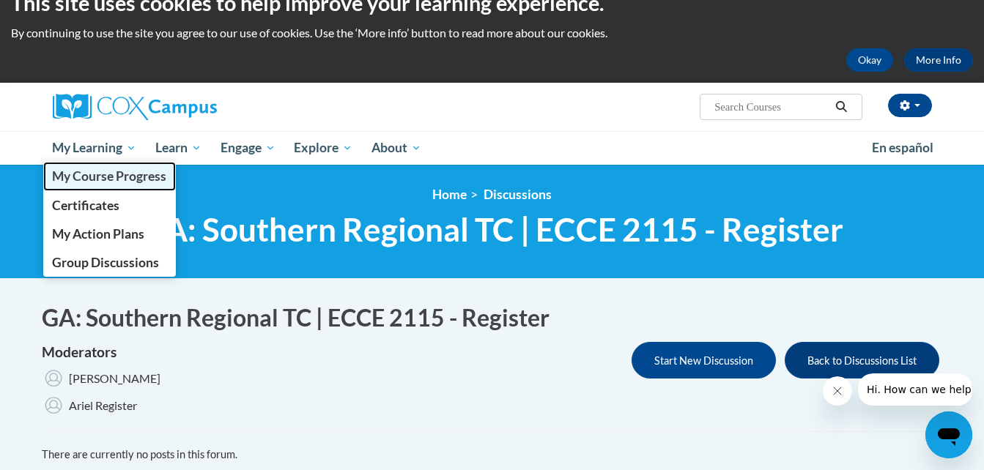
click at [103, 174] on span "My Course Progress" at bounding box center [109, 176] width 114 height 15
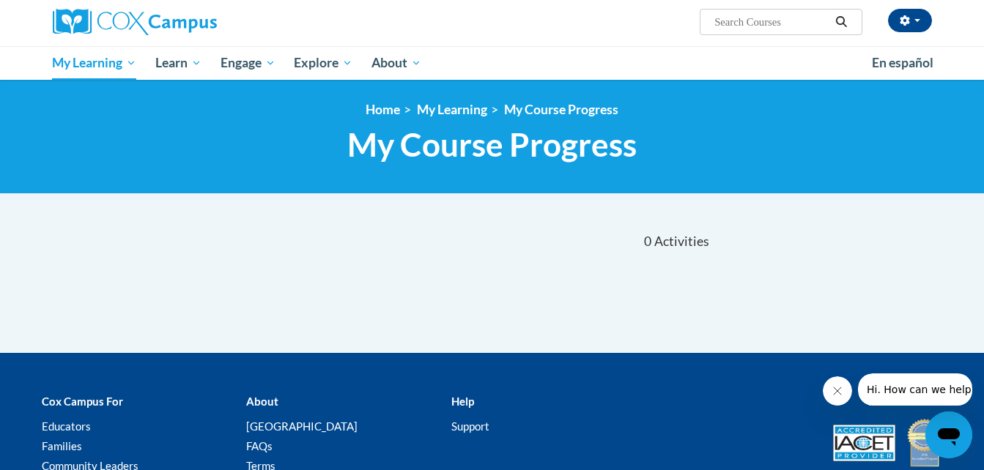
scroll to position [95, 0]
